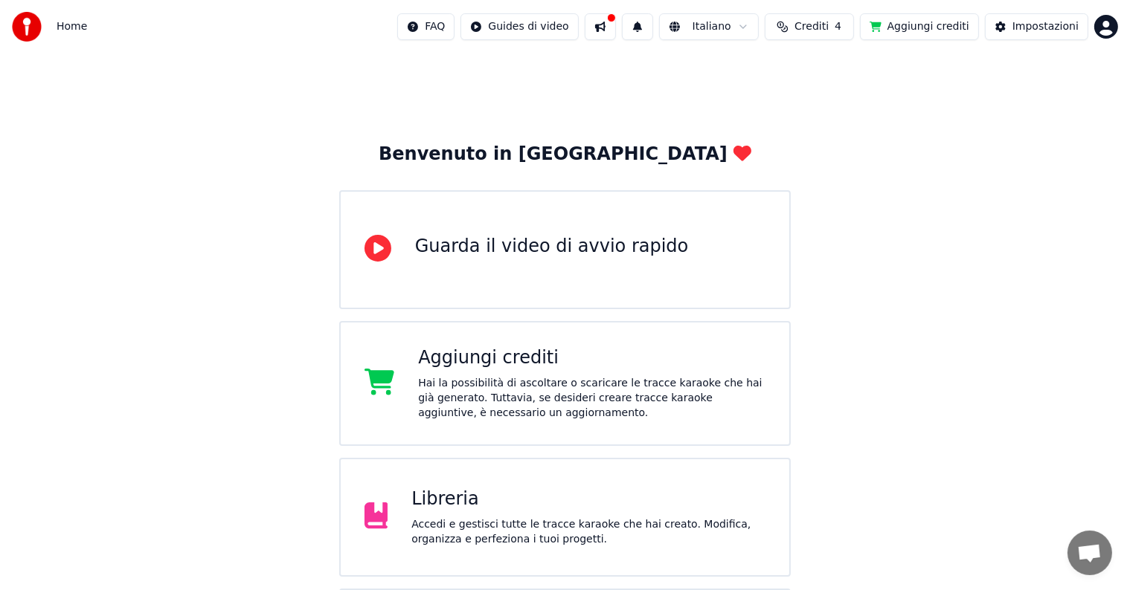
click at [616, 25] on button at bounding box center [600, 26] width 31 height 27
drag, startPoint x: 512, startPoint y: 70, endPoint x: 521, endPoint y: 45, distance: 26.8
click at [515, 58] on div "Benvenuto in Youka Guarda il video di avvio rapido Aggiungi crediti Hai la poss…" at bounding box center [565, 384] width 1130 height 660
click at [1041, 30] on div "Impostazioni" at bounding box center [1045, 26] width 66 height 15
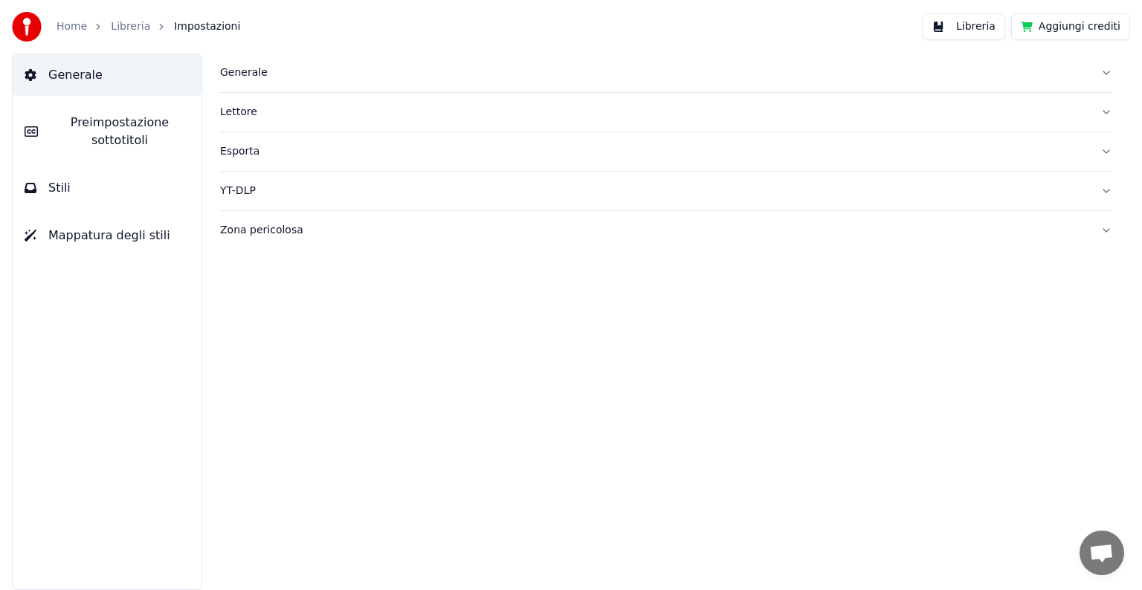
click at [57, 27] on link "Home" at bounding box center [72, 26] width 30 height 15
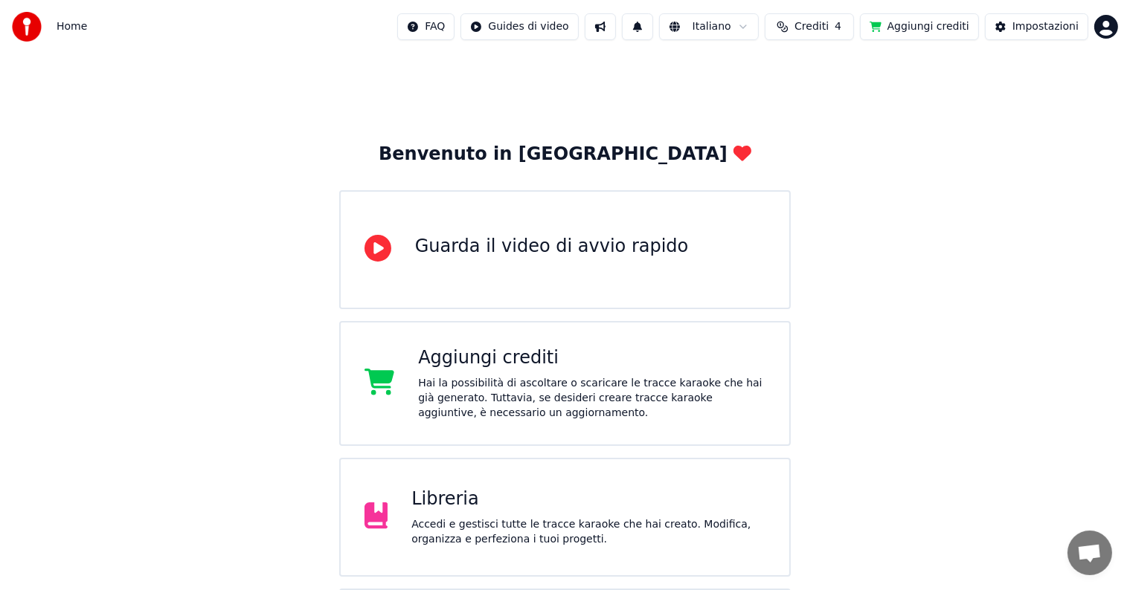
click at [499, 372] on div "Aggiungi crediti Hai la possibilità di ascoltare o scaricare le tracce karaoke …" at bounding box center [591, 384] width 347 height 74
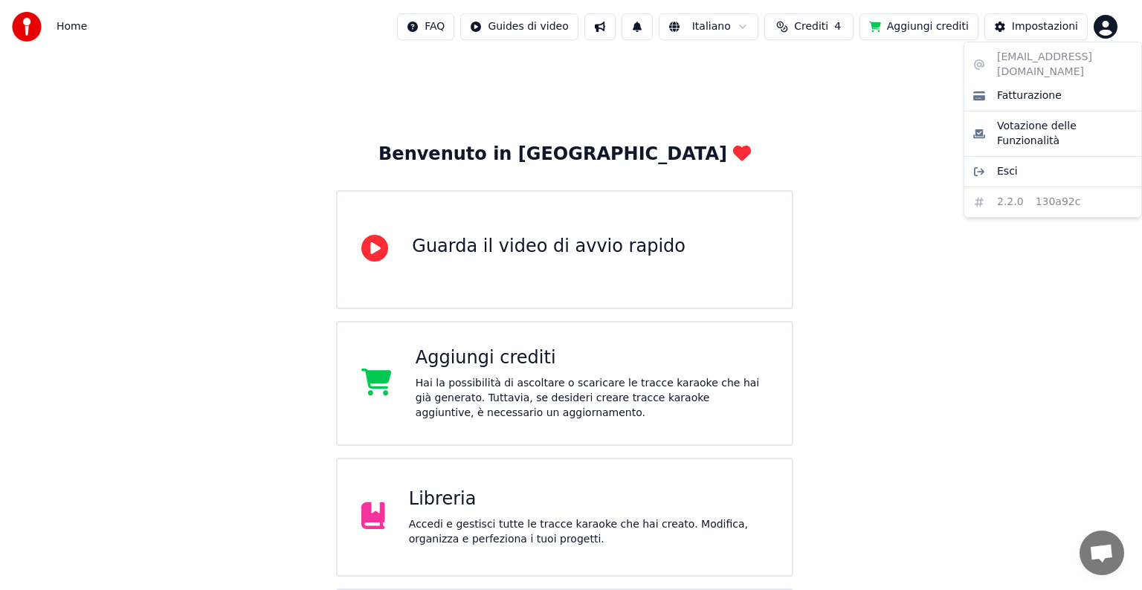
click at [1102, 30] on html "Home FAQ Guides di video Italiano Crediti 4 Aggiungi crediti Impostazioni Benve…" at bounding box center [571, 357] width 1142 height 714
click at [1044, 88] on span "Fatturazione" at bounding box center [1029, 95] width 65 height 15
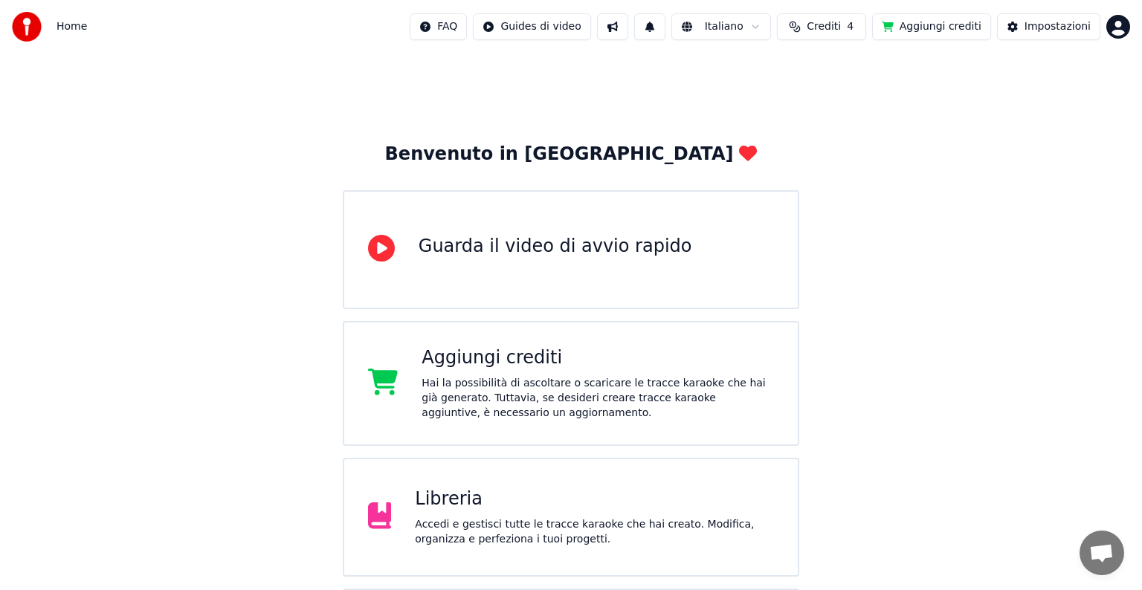
click at [440, 21] on html "Home FAQ Guides di video Italiano Crediti 4 Aggiungi crediti Impostazioni Benve…" at bounding box center [571, 357] width 1142 height 714
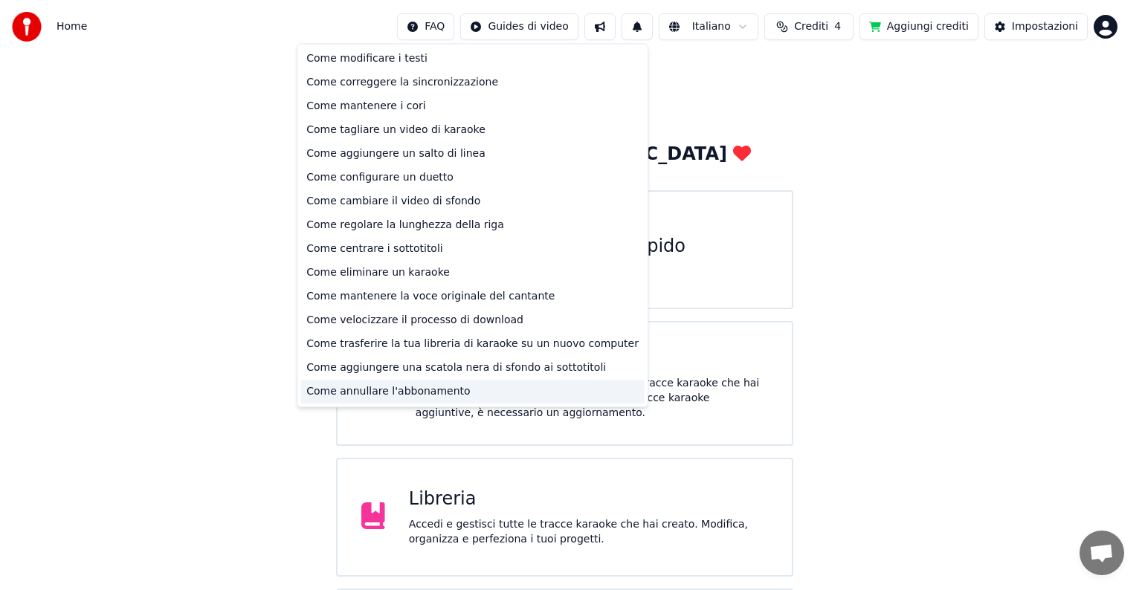
click at [485, 391] on div "Come annullare l'abbonamento" at bounding box center [472, 392] width 344 height 24
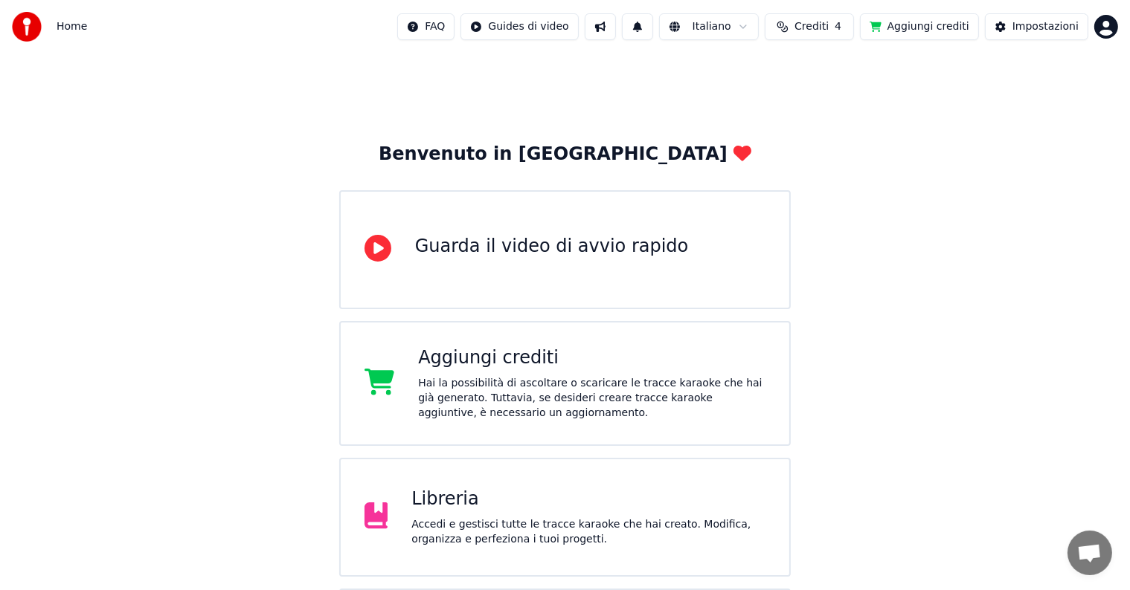
click at [841, 30] on span "4" at bounding box center [837, 26] width 7 height 15
click at [805, 99] on td "4" at bounding box center [809, 99] width 65 height 27
click at [888, 100] on td "20" at bounding box center [894, 99] width 103 height 27
drag, startPoint x: 765, startPoint y: 94, endPoint x: 749, endPoint y: 94, distance: 16.4
click at [765, 94] on td "15" at bounding box center [736, 99] width 81 height 27
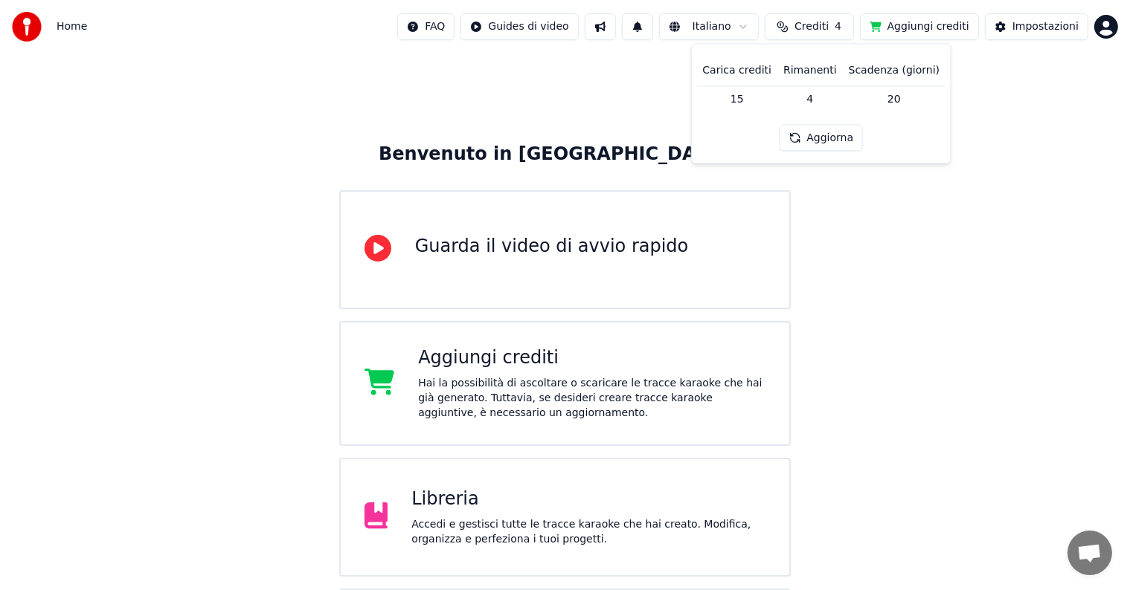
click at [751, 73] on th "Carica crediti" at bounding box center [736, 71] width 81 height 30
click at [884, 91] on td "20" at bounding box center [894, 99] width 103 height 27
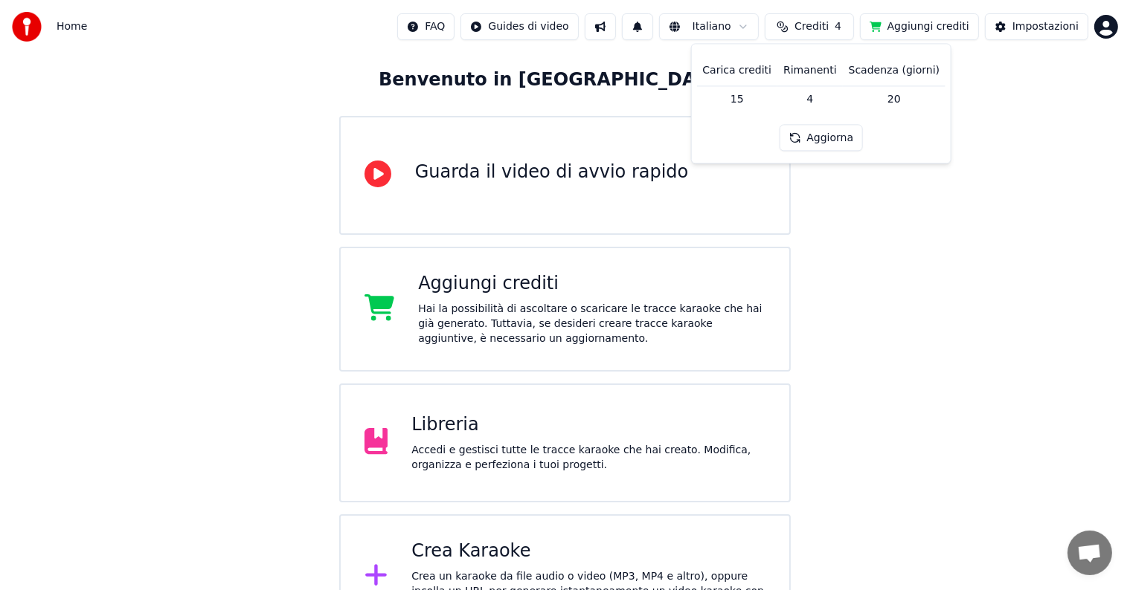
scroll to position [117, 0]
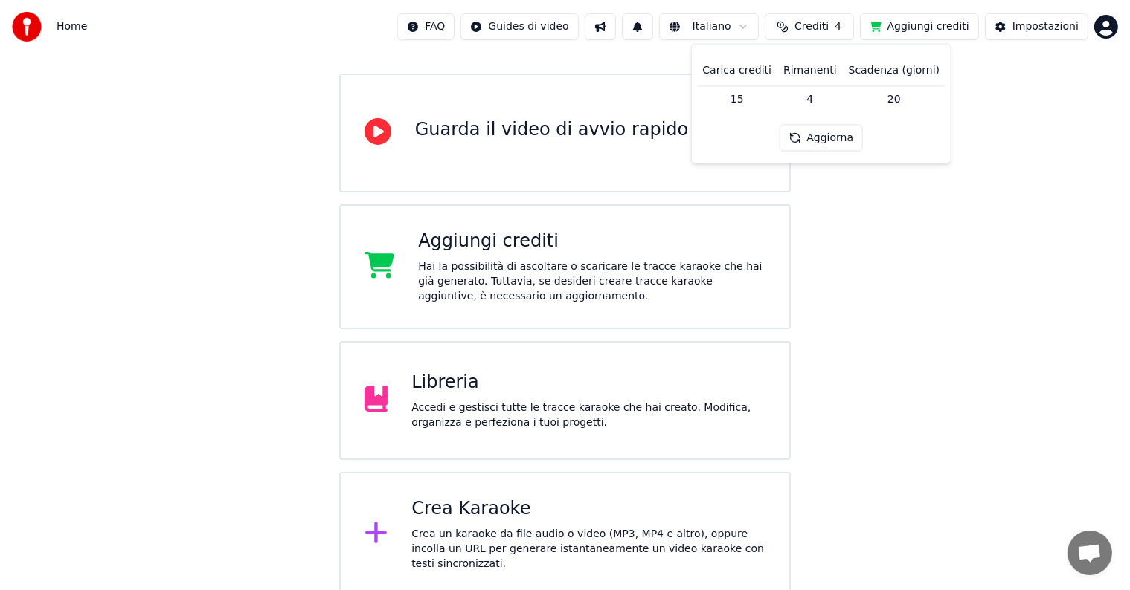
click at [518, 134] on div "Guarda il video di avvio rapido" at bounding box center [552, 130] width 274 height 24
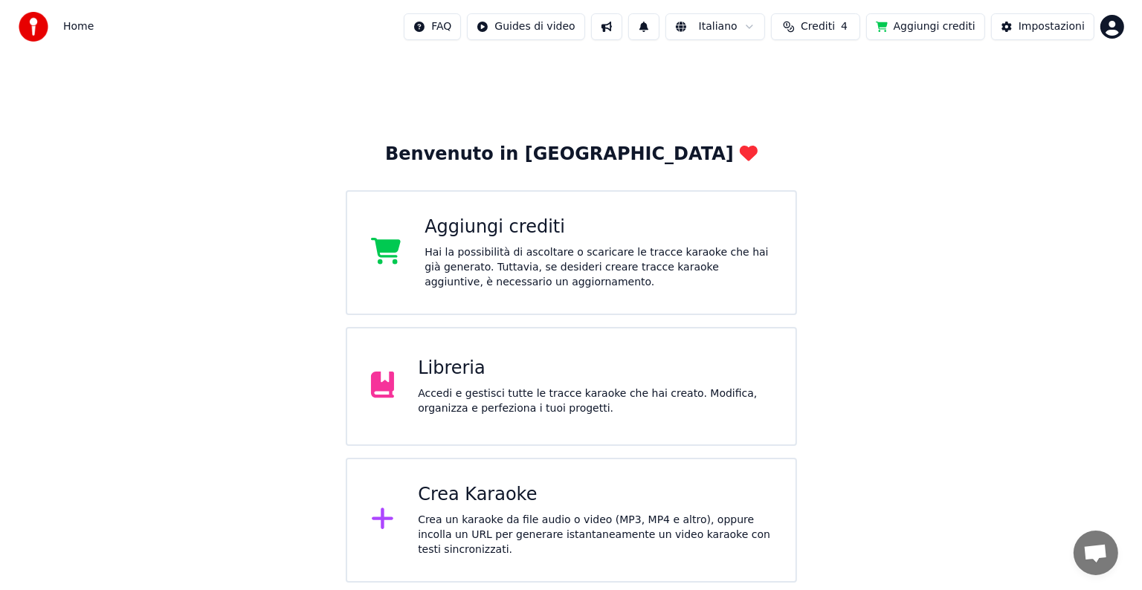
scroll to position [0, 0]
